Goal: Check status: Check status

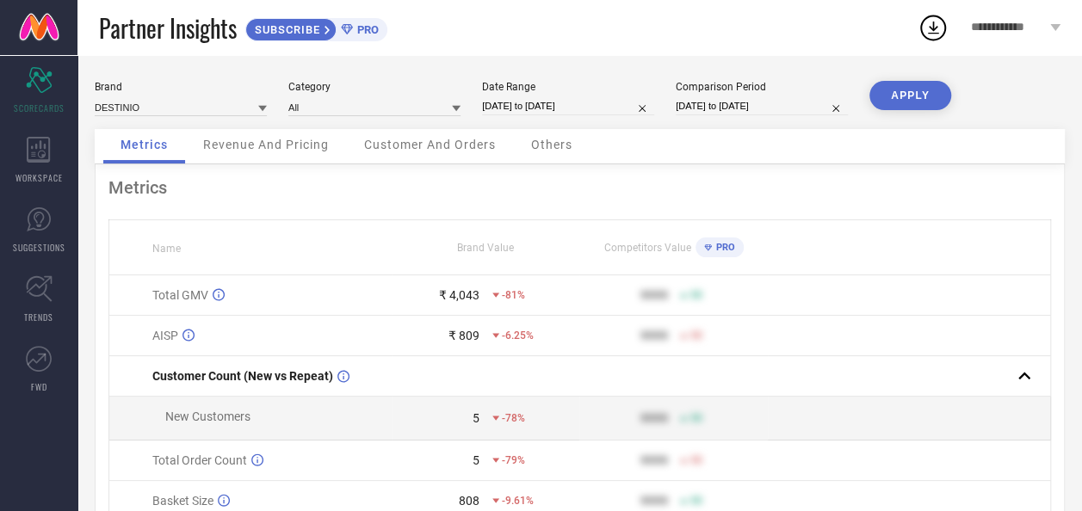
select select "8"
select select "2025"
select select "9"
select select "2025"
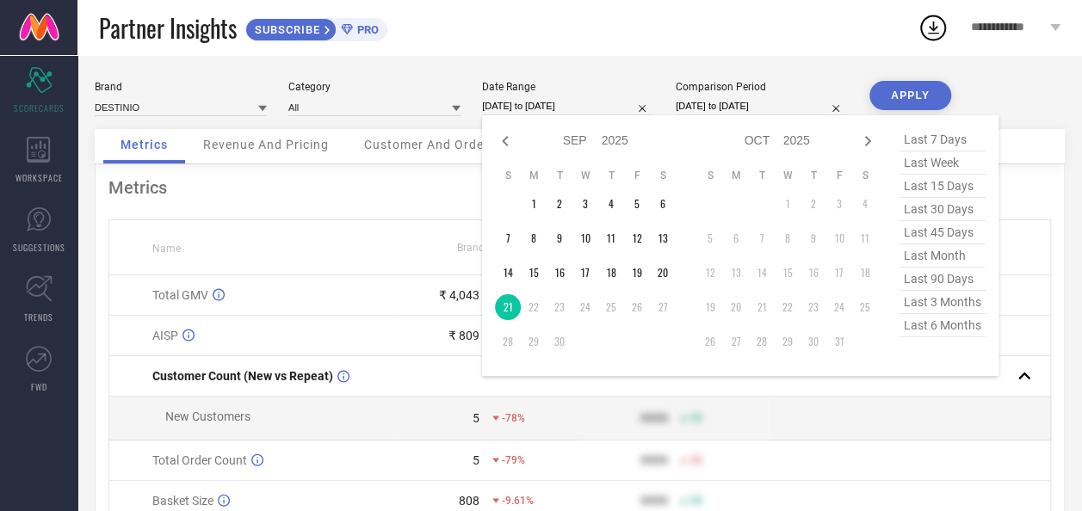
click at [559, 100] on input "[DATE] to [DATE]" at bounding box center [568, 106] width 172 height 18
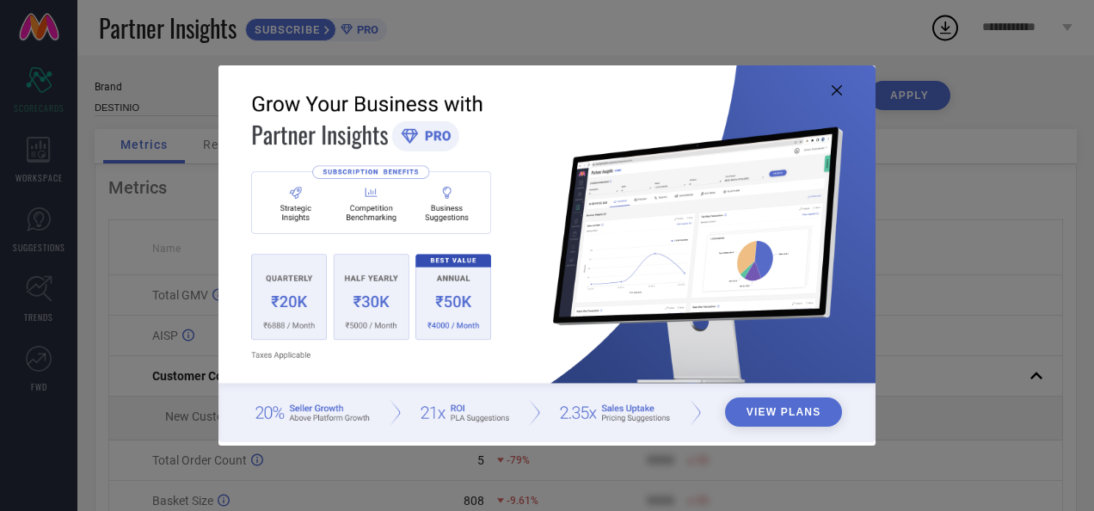
drag, startPoint x: 0, startPoint y: 0, endPoint x: 837, endPoint y: 96, distance: 842.6
click at [837, 95] on icon at bounding box center [837, 90] width 10 height 10
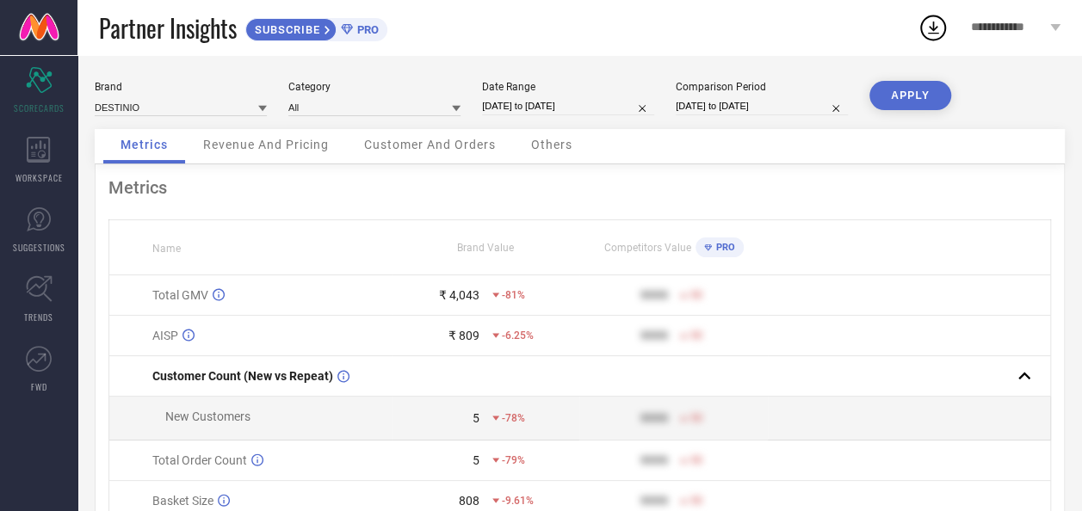
click at [558, 103] on input "[DATE] to [DATE]" at bounding box center [568, 106] width 172 height 18
select select "8"
select select "2025"
select select "9"
select select "2025"
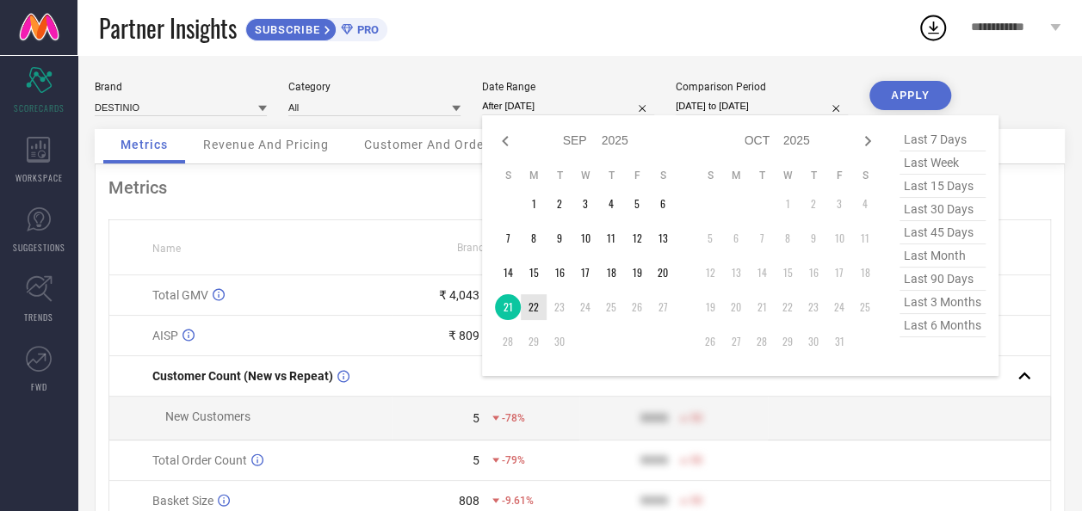
click at [532, 313] on td "22" at bounding box center [534, 307] width 26 height 26
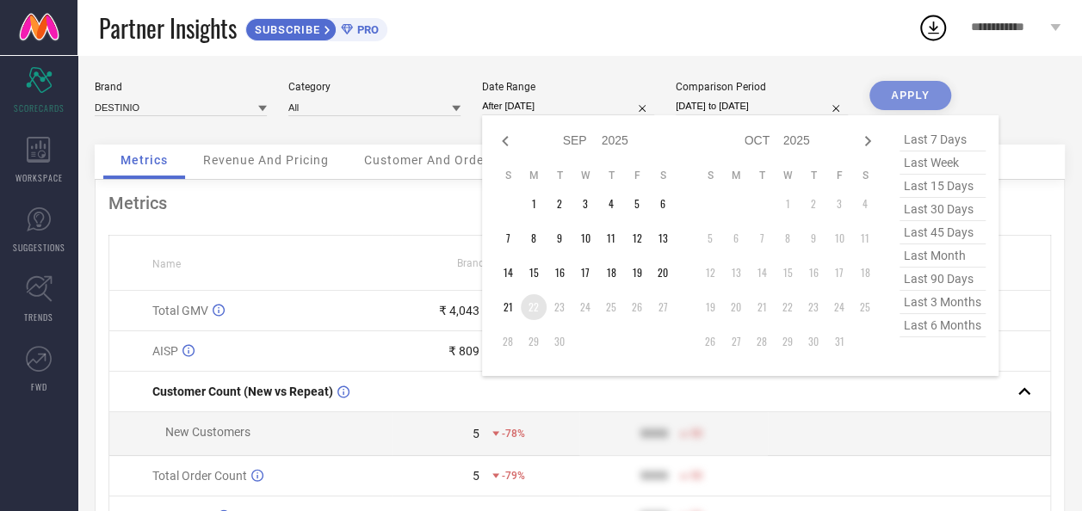
type input "[DATE] to [DATE]"
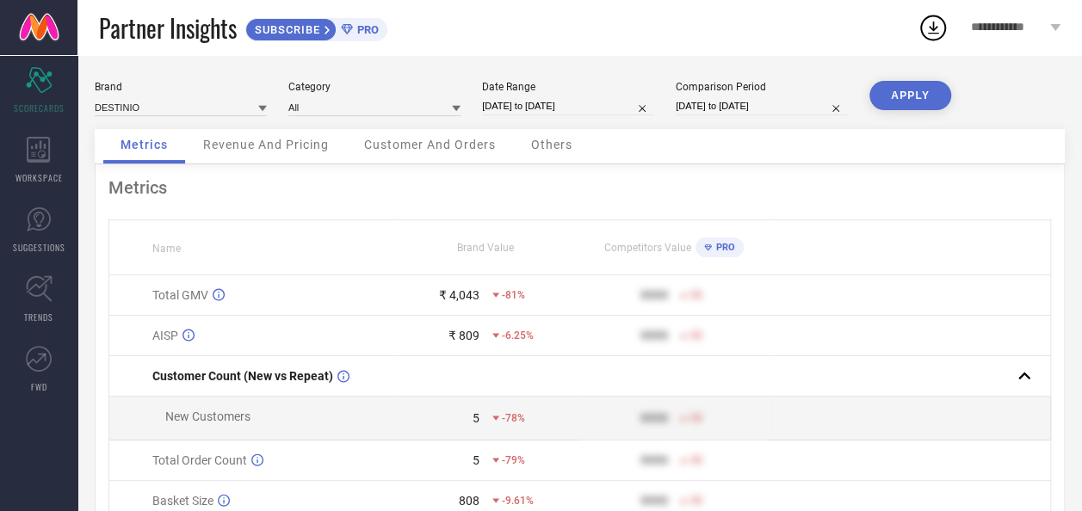
click at [906, 96] on button "APPLY" at bounding box center [910, 95] width 82 height 29
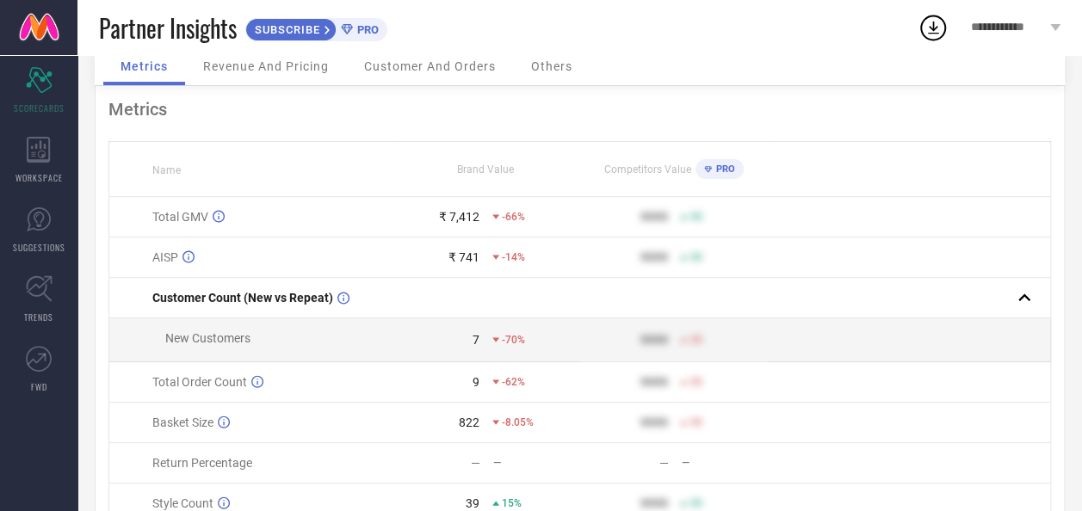
scroll to position [86, 0]
